Goal: Task Accomplishment & Management: Manage account settings

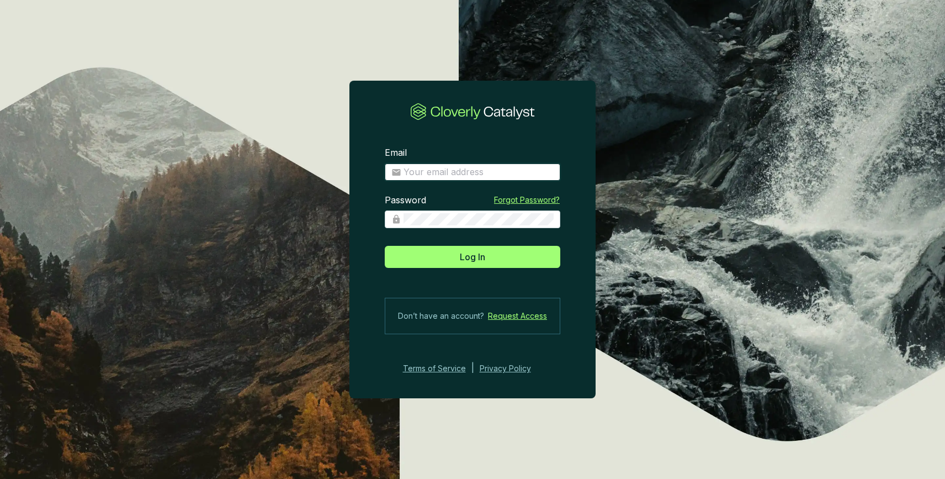
click at [484, 167] on input "Email" at bounding box center [479, 172] width 150 height 12
type input "crobertson@rebellionenergy.com"
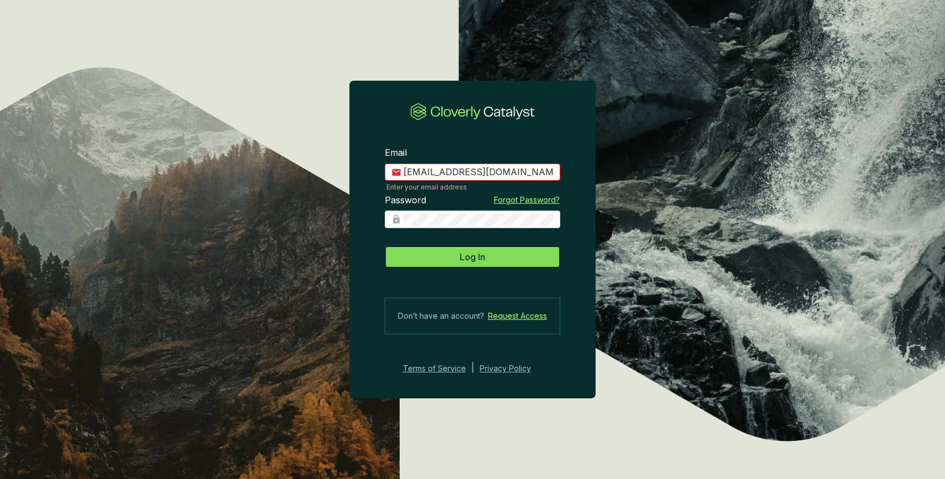
click at [515, 252] on button "Log In" at bounding box center [473, 257] width 176 height 22
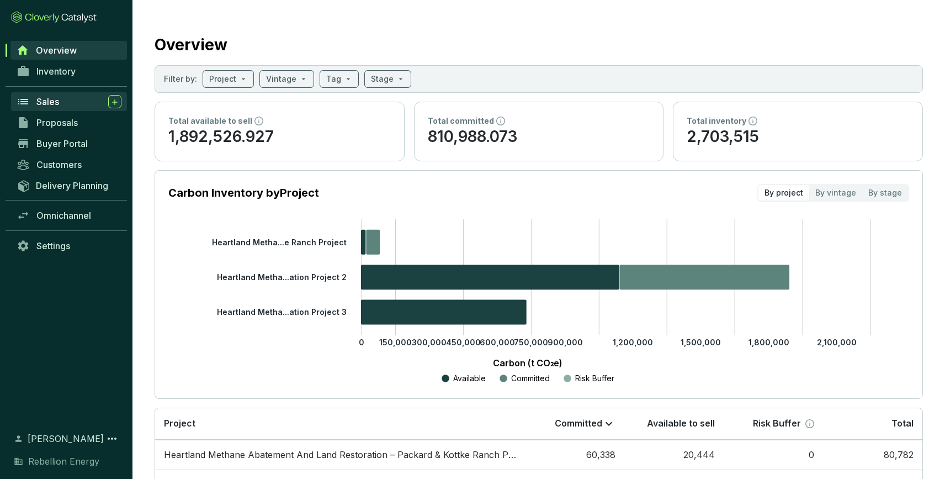
click at [54, 103] on span "Sales" at bounding box center [47, 101] width 23 height 11
